Goal: Navigation & Orientation: Understand site structure

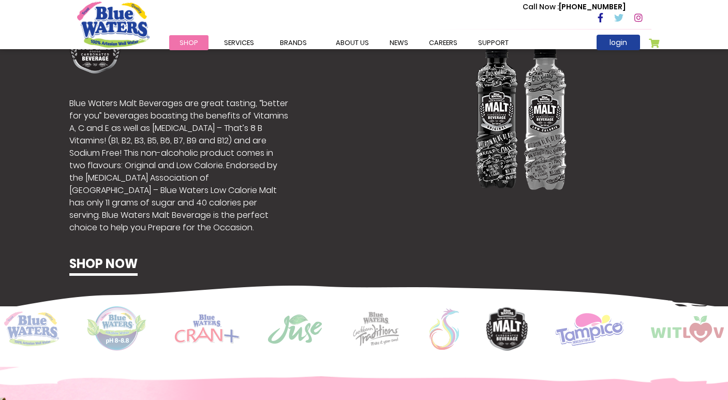
scroll to position [644, 0]
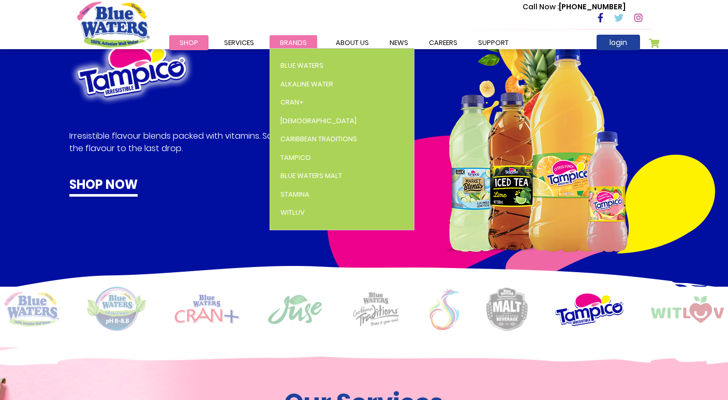
click at [289, 42] on span "Brands" at bounding box center [293, 43] width 27 height 10
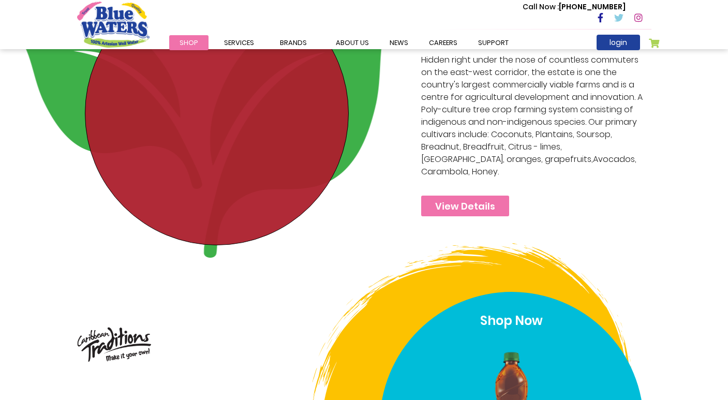
scroll to position [2998, 0]
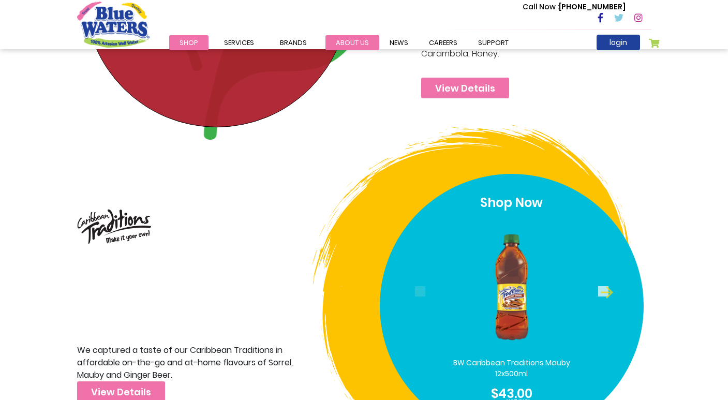
click at [349, 45] on link "about us" at bounding box center [353, 42] width 54 height 15
